Goal: Navigation & Orientation: Go to known website

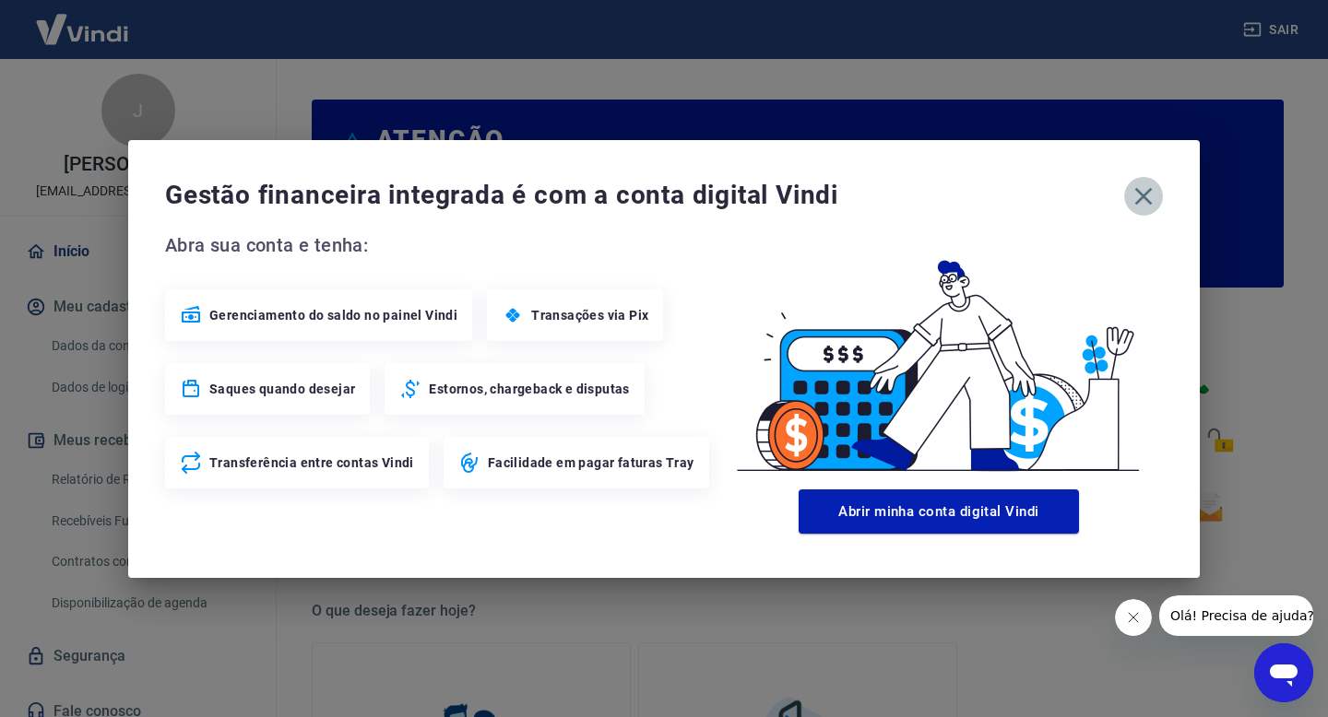
click at [1143, 188] on icon "button" at bounding box center [1143, 197] width 30 height 30
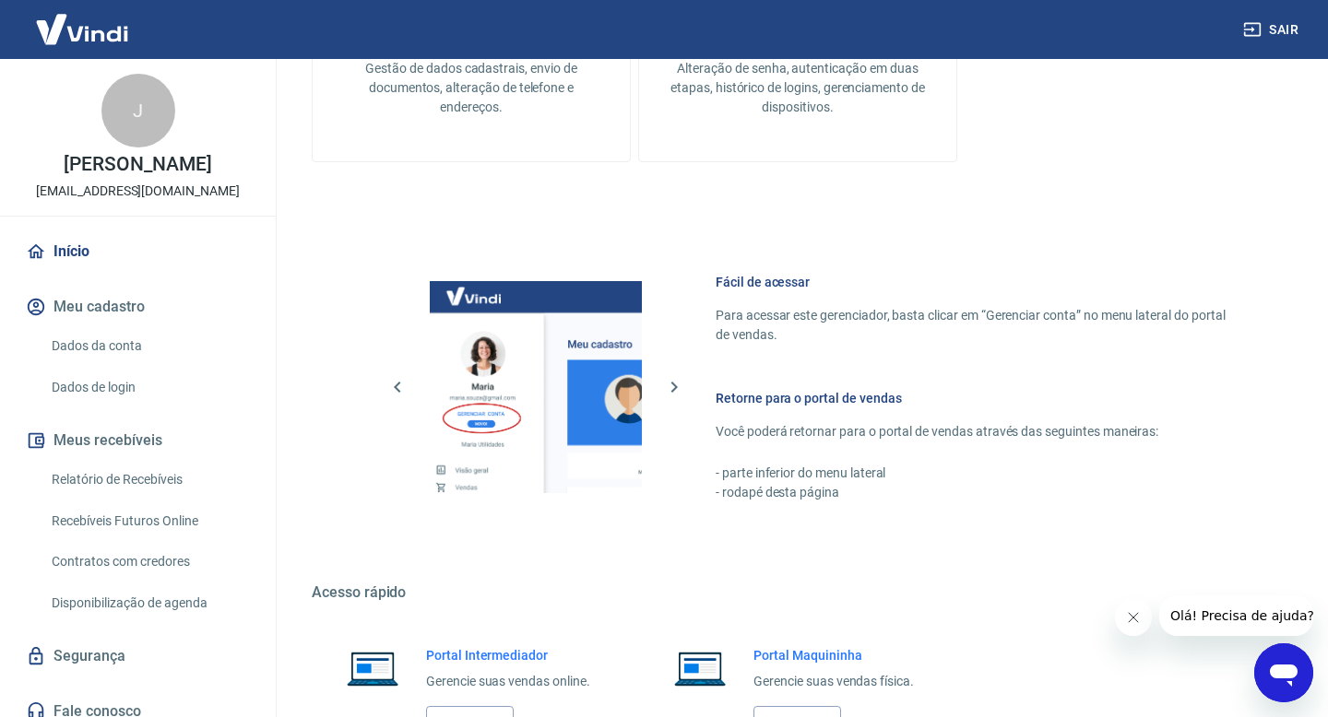
scroll to position [948, 0]
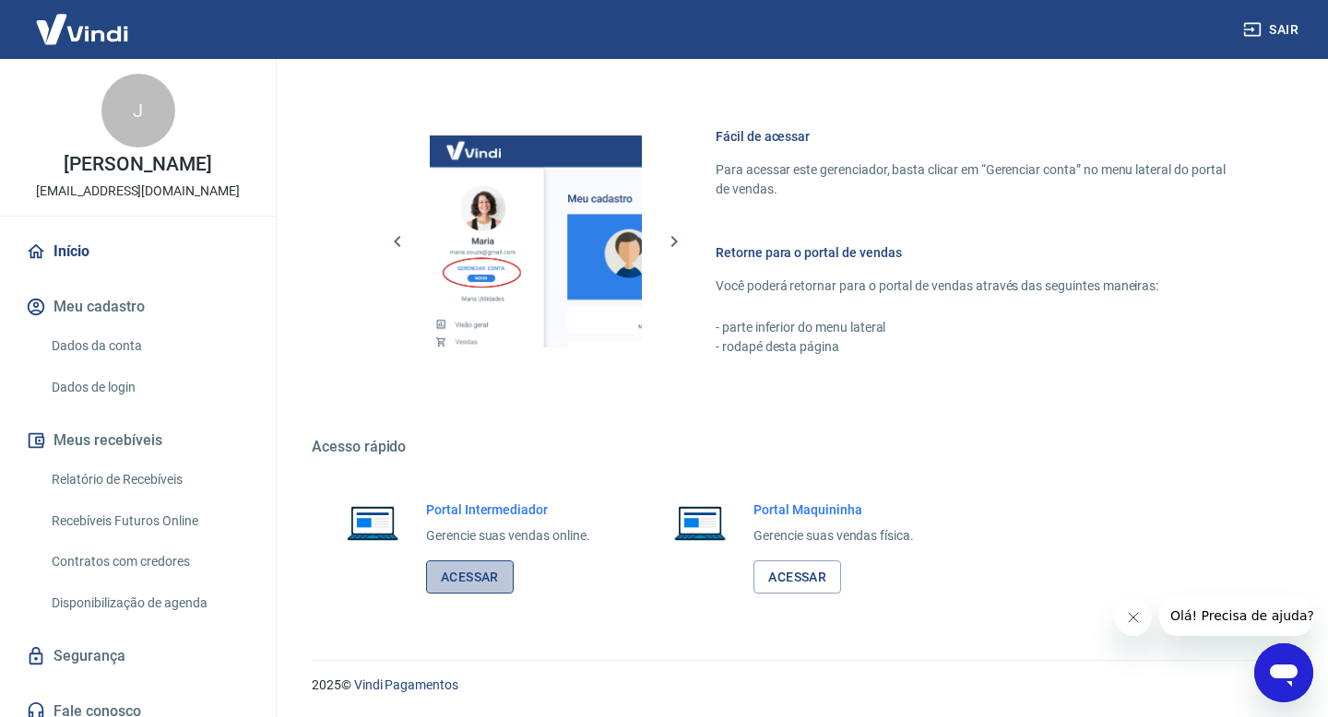
click at [471, 575] on link "Acessar" at bounding box center [470, 578] width 88 height 34
